Goal: Navigation & Orientation: Find specific page/section

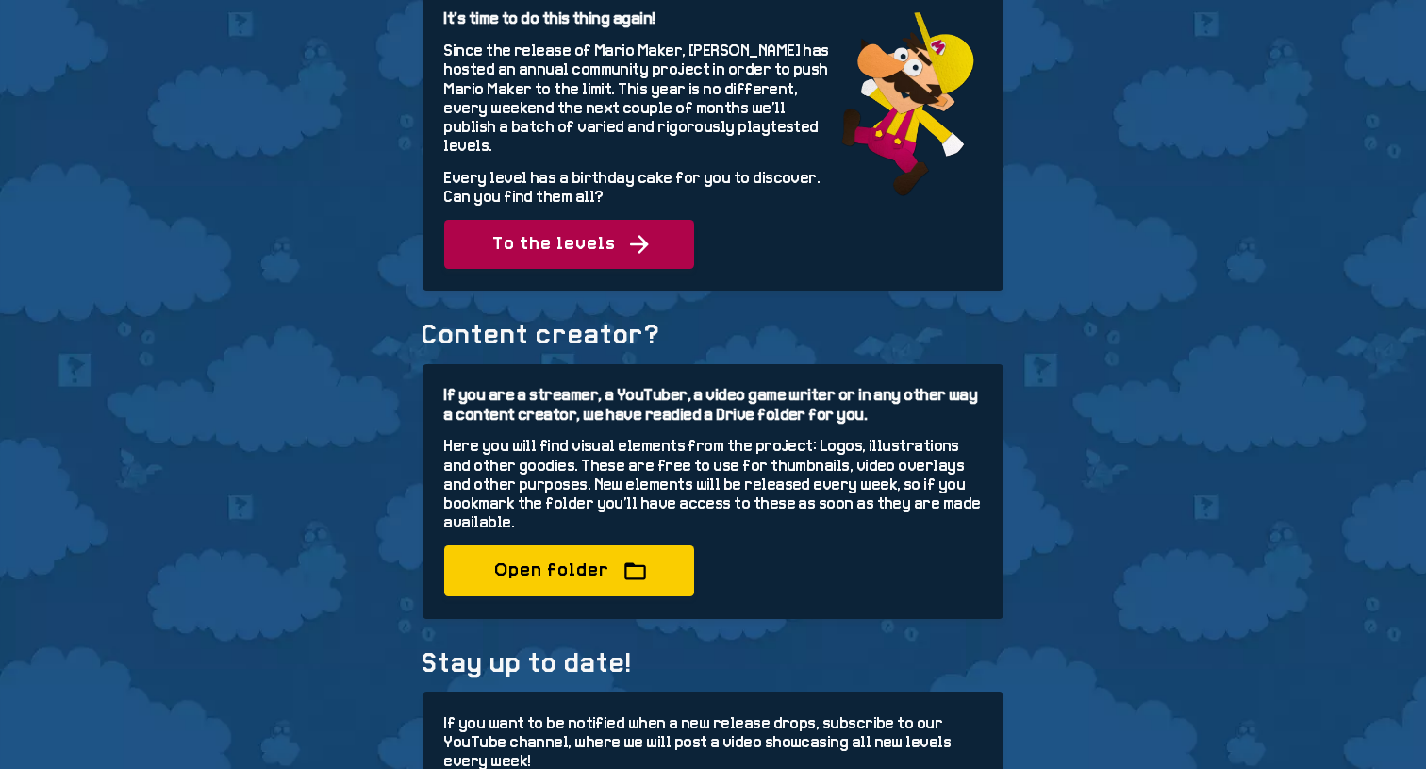
scroll to position [208, 0]
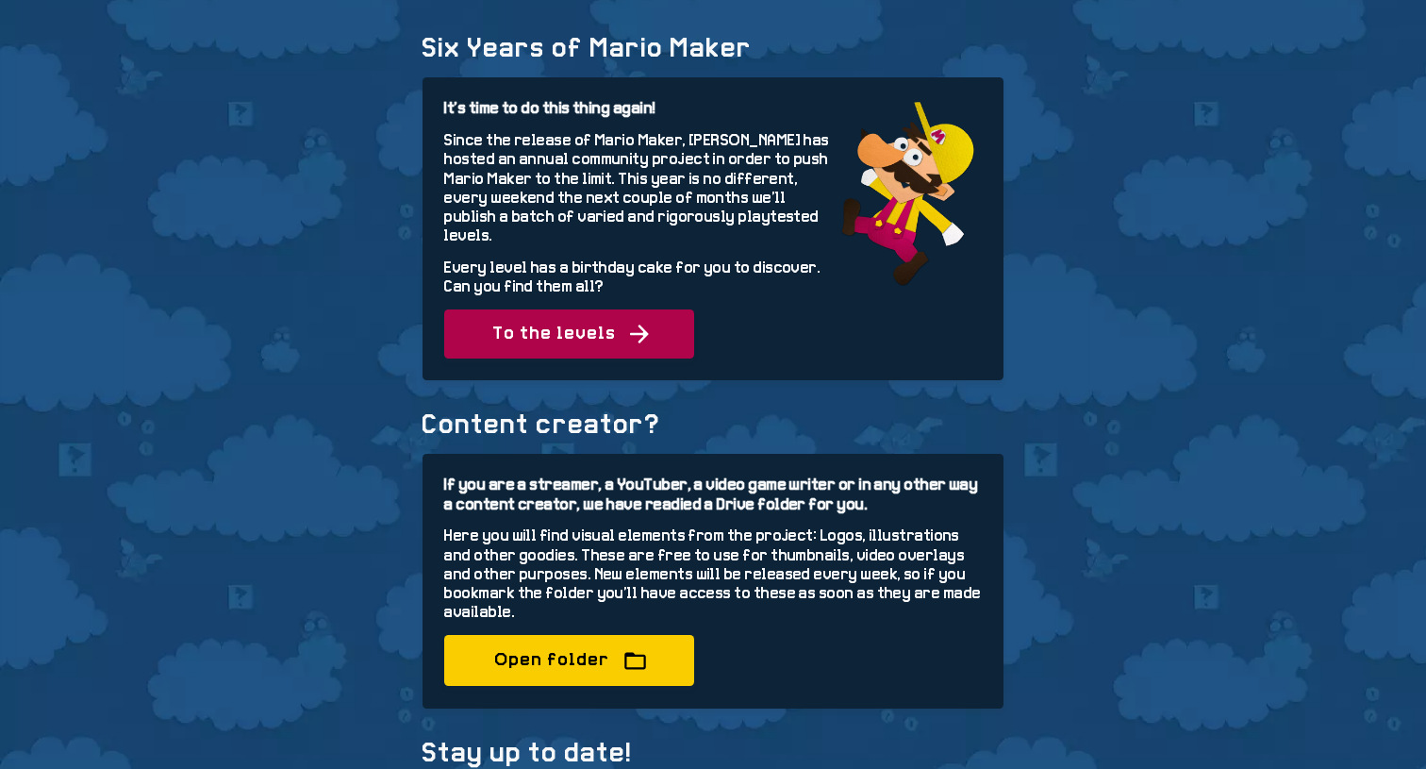
click at [578, 323] on span "To the levels" at bounding box center [568, 333] width 249 height 49
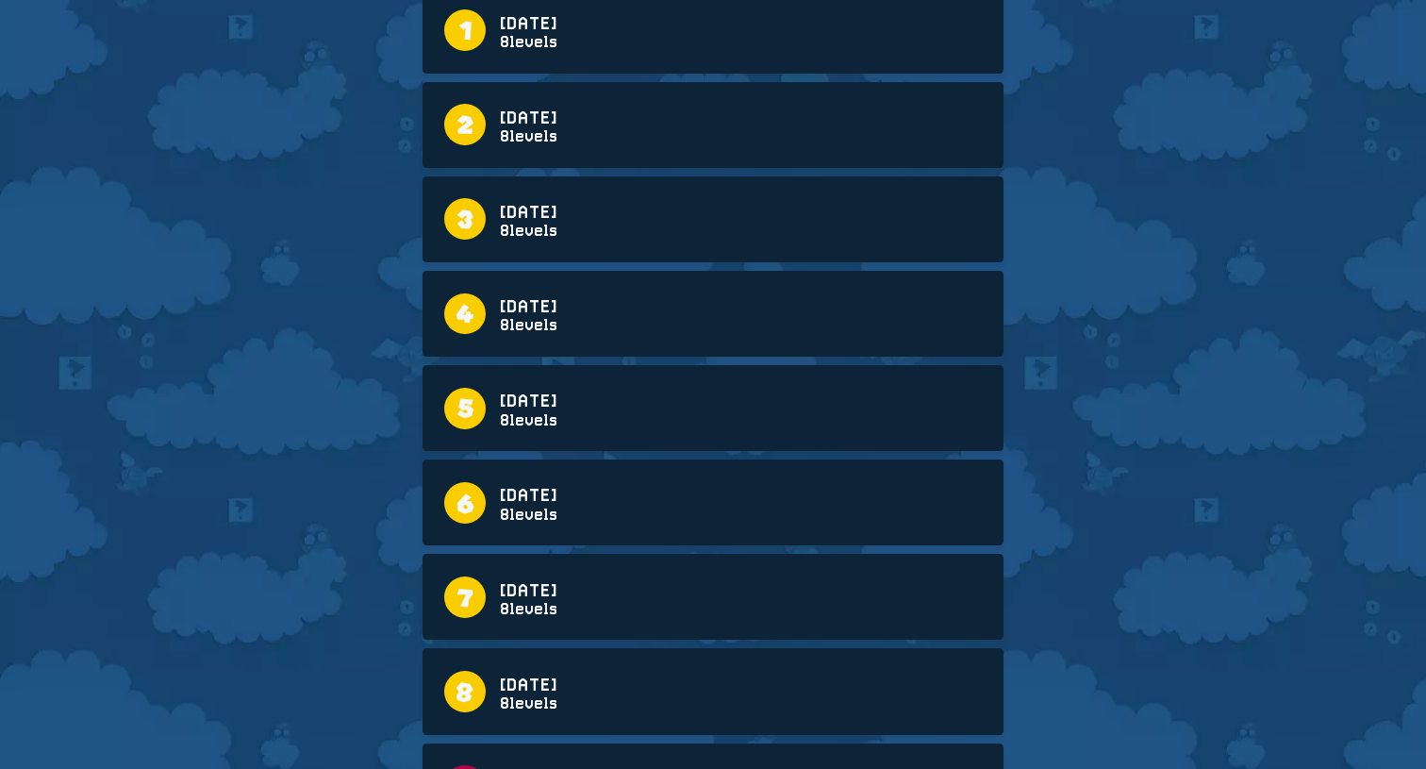
scroll to position [220, 0]
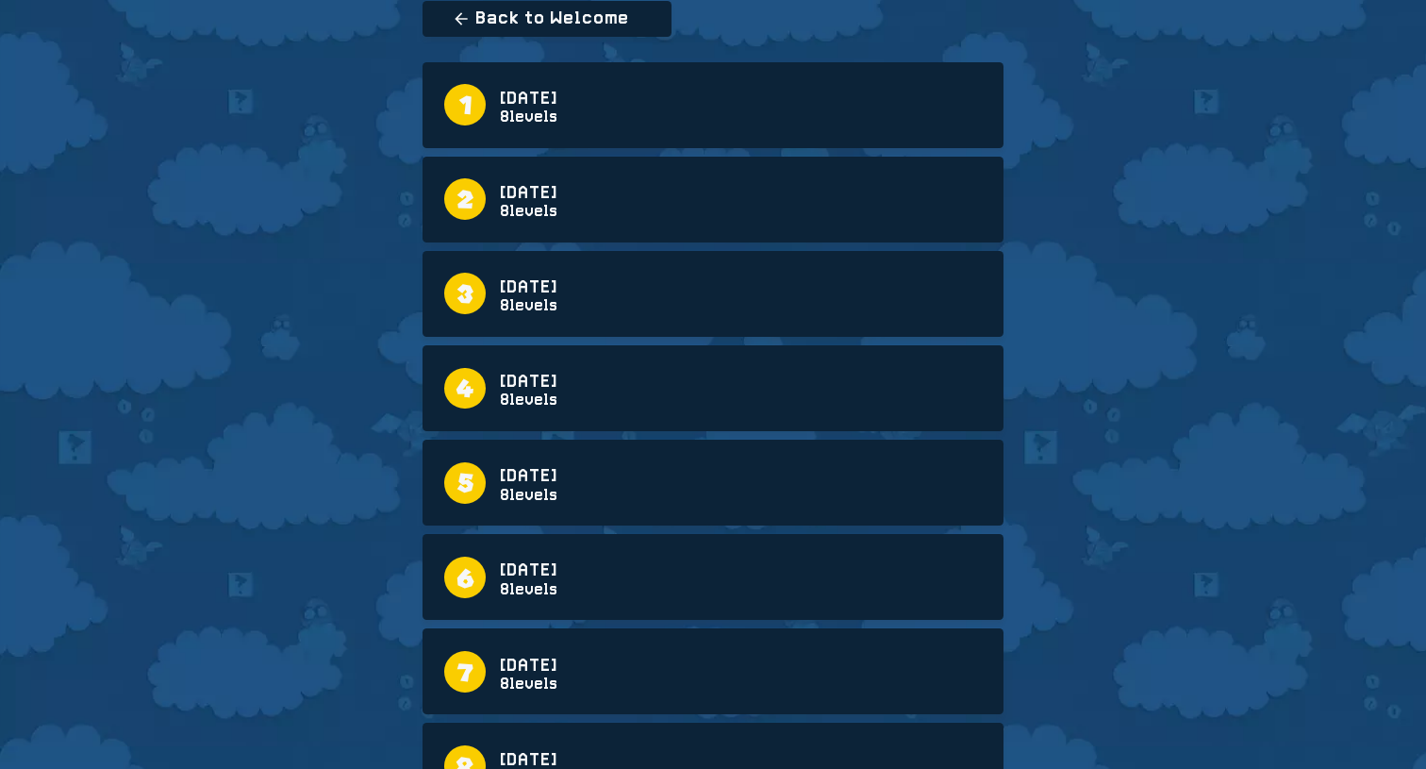
click at [458, 28] on span "Back to Welcome" at bounding box center [547, 19] width 249 height 36
